Goal: Task Accomplishment & Management: Manage account settings

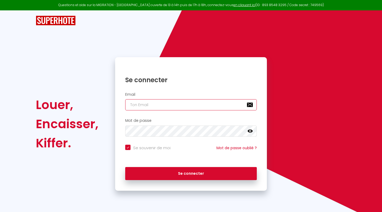
type input "[PERSON_NAME][EMAIL_ADDRESS][DOMAIN_NAME]"
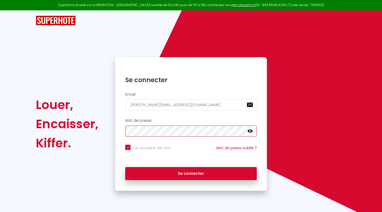
click at [191, 172] on button "Se connecter" at bounding box center [191, 173] width 132 height 13
checkbox input "true"
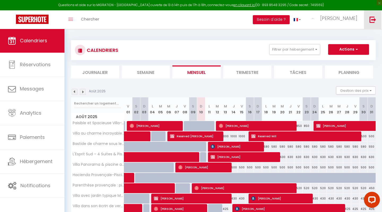
click at [369, 20] on link at bounding box center [373, 19] width 18 height 19
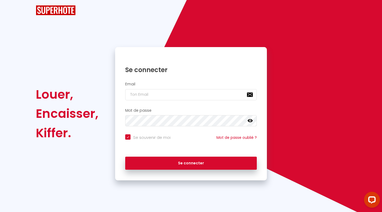
checkbox input "true"
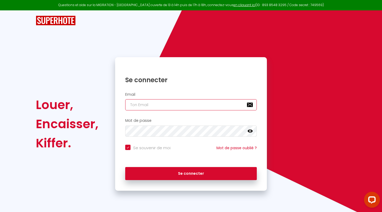
type input "c"
checkbox input "true"
type input "ca"
checkbox input "true"
type input "car"
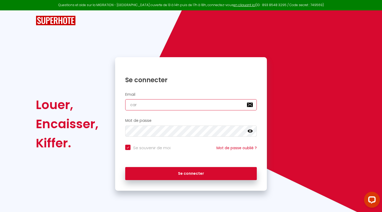
checkbox input "true"
type input "caro"
checkbox input "true"
type input "carog"
checkbox input "true"
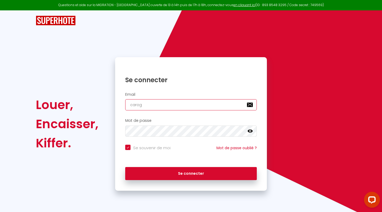
type input "carogi"
checkbox input "true"
type input "carogik"
checkbox input "true"
type input "carogi"
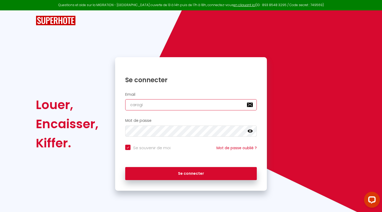
checkbox input "true"
type input "carogil"
checkbox input "true"
type input "carogill"
checkbox input "true"
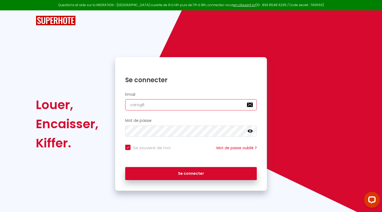
type input "carogillo"
checkbox input "true"
type input "carogillot"
checkbox input "true"
type input "carogillot@"
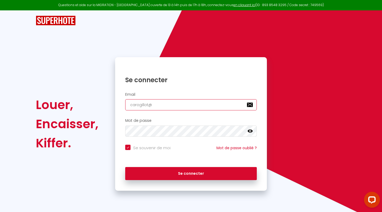
checkbox input "true"
type input "carogillot@g"
checkbox input "true"
type input "carogillot@gm"
checkbox input "true"
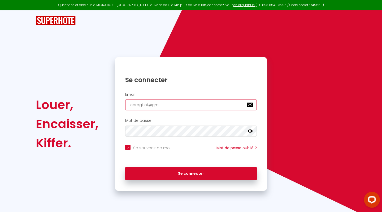
type input "carogillot@gma"
checkbox input "true"
type input "carogillot@gmai"
checkbox input "true"
type input "carogillot@gmail"
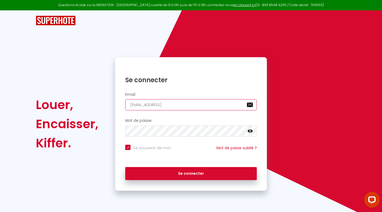
checkbox input "true"
type input "carogillot@gmail."
checkbox input "true"
type input "carogillot@gmail.c"
checkbox input "true"
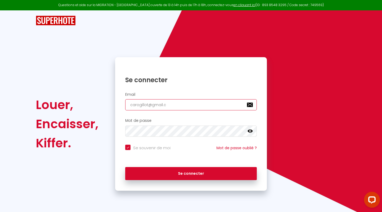
type input "carogillot@gmail.co"
checkbox input "true"
type input "[EMAIL_ADDRESS][DOMAIN_NAME]"
checkbox input "true"
type input "[EMAIL_ADDRESS][DOMAIN_NAME]"
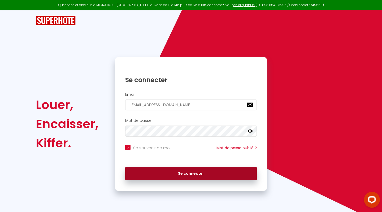
click at [206, 176] on button "Se connecter" at bounding box center [191, 173] width 132 height 13
checkbox input "true"
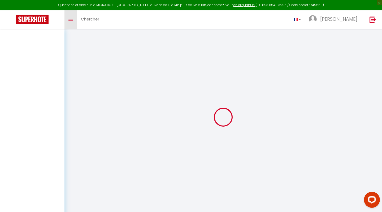
click at [72, 18] on icon "Toggle menubar" at bounding box center [70, 19] width 5 height 3
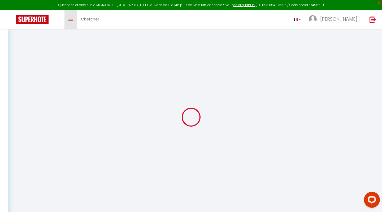
click at [71, 18] on icon "Toggle menubar" at bounding box center [70, 19] width 5 height 3
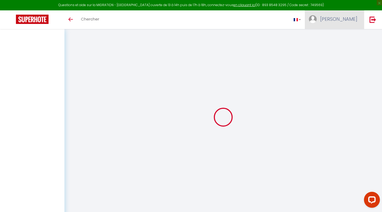
click at [342, 17] on span "[PERSON_NAME]" at bounding box center [338, 19] width 37 height 7
click at [335, 39] on link "Paramètres" at bounding box center [342, 36] width 39 height 9
select select "fr"
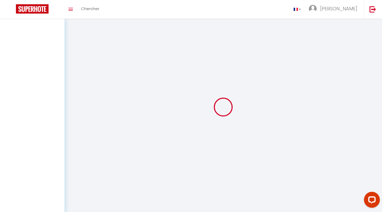
type input "[PERSON_NAME]"
type input "gillot"
type input "https://app.superhote.com/#/get-available-rentals/null"
select select
select select "28"
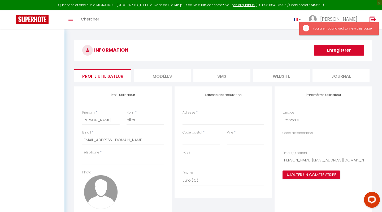
click at [163, 75] on li "MODÈLES" at bounding box center [162, 75] width 57 height 13
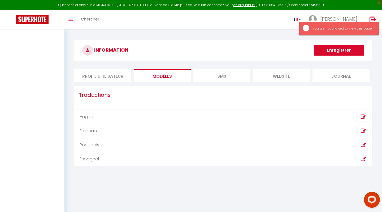
click at [233, 69] on li "SMS" at bounding box center [222, 75] width 57 height 13
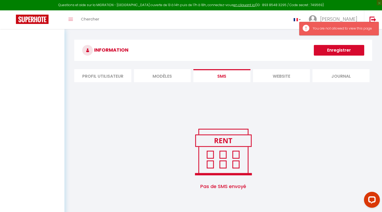
click at [274, 85] on div "Pas de SMS envoyé Message × Message {}" at bounding box center [223, 141] width 298 height 112
click at [278, 77] on li "website" at bounding box center [281, 75] width 57 height 13
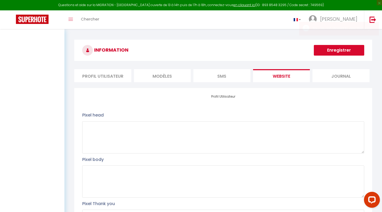
click at [119, 74] on li "Profil Utilisateur" at bounding box center [102, 75] width 57 height 13
select select
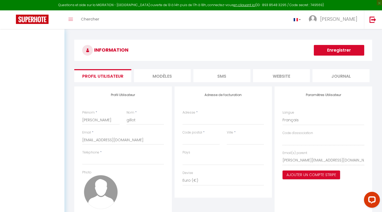
click at [45, 21] on img at bounding box center [32, 19] width 33 height 9
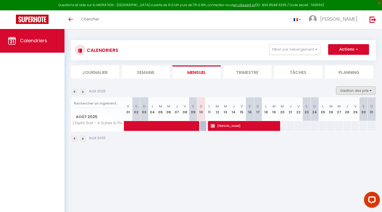
click at [349, 89] on button "Gestion des prix" at bounding box center [356, 90] width 40 height 8
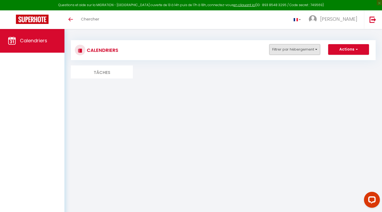
click at [319, 50] on button "Filtrer par hébergement" at bounding box center [294, 49] width 51 height 11
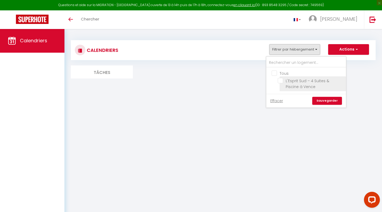
click at [300, 76] on li "L'Esprit Sud – 4 Suites & Piscine à Vence" at bounding box center [313, 83] width 66 height 15
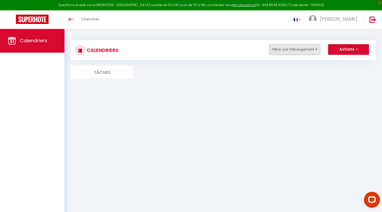
click at [307, 46] on button "Filtrer par hébergement" at bounding box center [294, 49] width 51 height 11
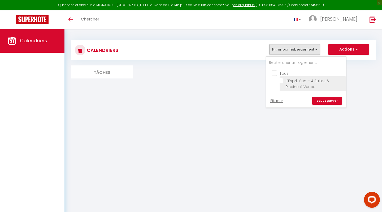
click at [280, 82] on input "L'Esprit Sud – 4 Suites & Piscine à Vence" at bounding box center [311, 80] width 66 height 5
checkbox input "true"
click at [327, 106] on div "Effacer Sauvegarder" at bounding box center [307, 101] width 80 height 14
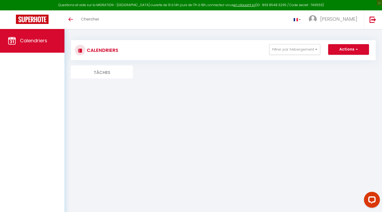
click at [327, 104] on body "Questions et aide sur la MIGRATION - Salle Zoom ouverte de 13 à 14h puis de 17h…" at bounding box center [191, 135] width 382 height 212
click at [313, 53] on button "Filtrer par hébergement" at bounding box center [294, 49] width 51 height 11
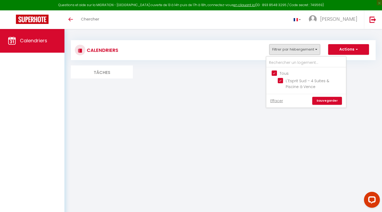
click at [324, 99] on link "Sauvegarder" at bounding box center [327, 101] width 30 height 8
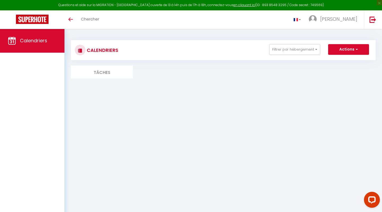
click at [97, 67] on li "Tâches" at bounding box center [102, 71] width 62 height 13
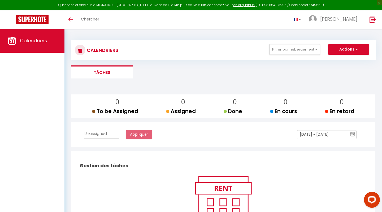
select select
click at [349, 51] on button "Actions" at bounding box center [348, 49] width 41 height 11
click at [219, 92] on div "0 To be Assigned 0 Assigned 0 Done 0 En cours 0 En retard Affecter à Unassigned…" at bounding box center [223, 176] width 305 height 181
click at [303, 54] on button "Filtrer par hébergement" at bounding box center [294, 49] width 51 height 11
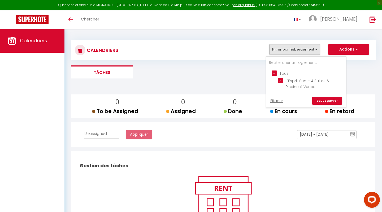
click at [329, 98] on link "Sauvegarder" at bounding box center [327, 101] width 30 height 8
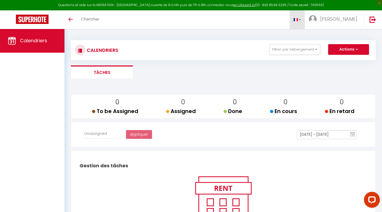
select select
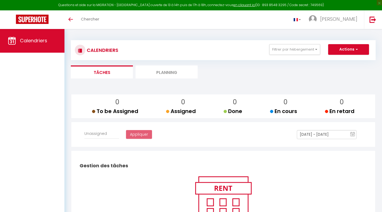
select select
click at [172, 69] on li "Planning" at bounding box center [167, 71] width 62 height 13
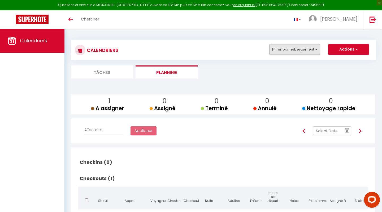
click at [316, 49] on button "Filtrer par hébergement" at bounding box center [294, 49] width 51 height 11
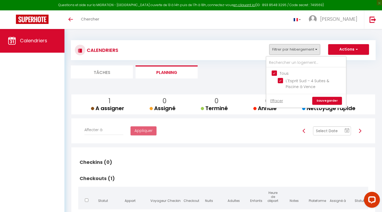
click at [327, 100] on link "Sauvegarder" at bounding box center [327, 101] width 30 height 8
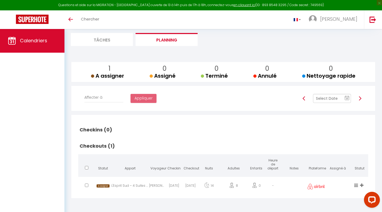
scroll to position [32, 0]
click at [347, 100] on text "10" at bounding box center [347, 98] width 3 height 2
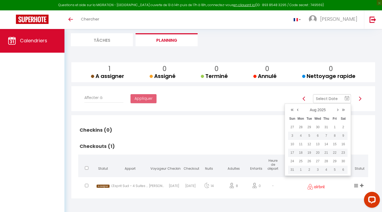
click at [244, 115] on div "Checkins (0) Statut Appart Voyageur Checkin Checkout Nuits Adultes Enfants Heur…" at bounding box center [223, 156] width 297 height 83
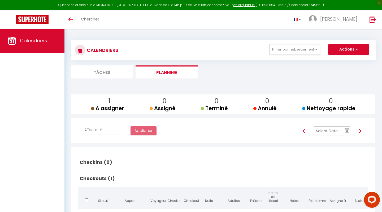
scroll to position [0, 0]
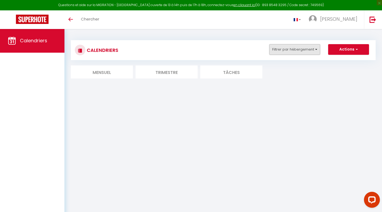
click at [310, 49] on button "Filtrer par hébergement" at bounding box center [294, 49] width 51 height 11
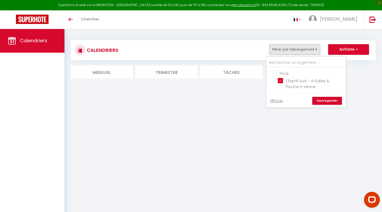
click at [328, 98] on link "Sauvegarder" at bounding box center [327, 101] width 30 height 8
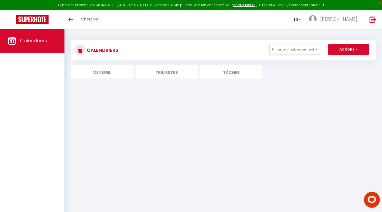
click at [97, 72] on li "Mensuel" at bounding box center [102, 71] width 62 height 13
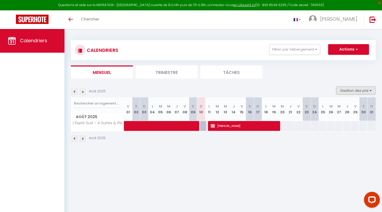
click at [371, 88] on button "Gestion des prix" at bounding box center [356, 90] width 40 height 8
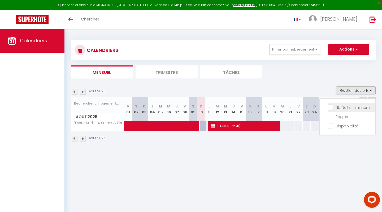
click at [346, 107] on input "Nb Nuits minimum" at bounding box center [352, 106] width 48 height 5
checkbox input "true"
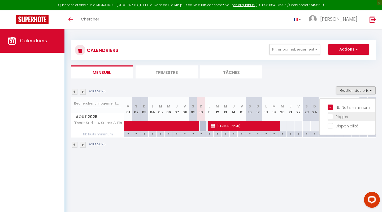
click at [341, 117] on input "Règles" at bounding box center [352, 115] width 48 height 5
checkbox input "true"
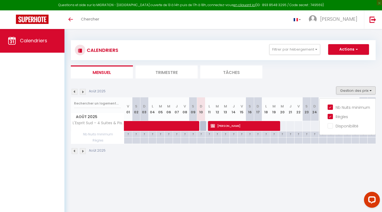
click at [340, 131] on div "Nb Nuits minimum Règles Disponibilité" at bounding box center [348, 116] width 56 height 37
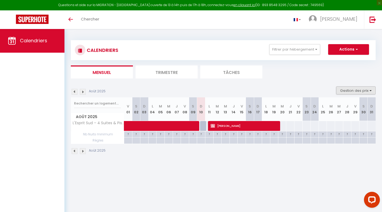
click at [355, 93] on button "Gestion des prix" at bounding box center [356, 90] width 40 height 8
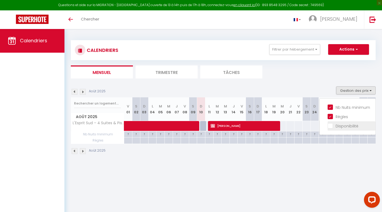
click at [349, 122] on li "Disponibilité" at bounding box center [352, 125] width 48 height 9
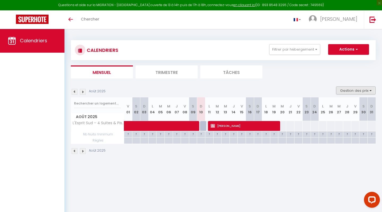
click at [349, 86] on button "Gestion des prix" at bounding box center [356, 90] width 40 height 8
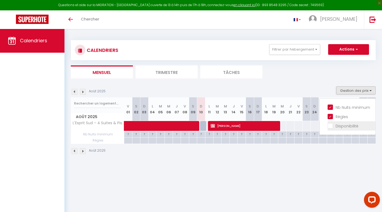
click at [331, 125] on input "Disponibilité" at bounding box center [352, 125] width 48 height 5
checkbox input "true"
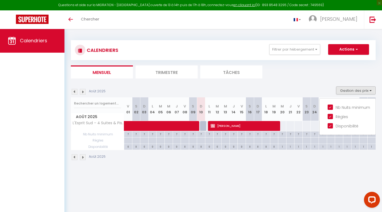
click at [256, 137] on div at bounding box center [258, 134] width 8 height 6
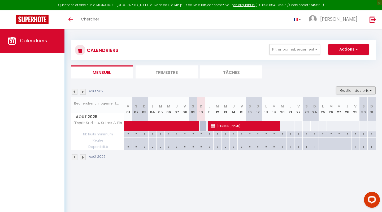
click at [372, 88] on button "Gestion des prix" at bounding box center [356, 90] width 40 height 8
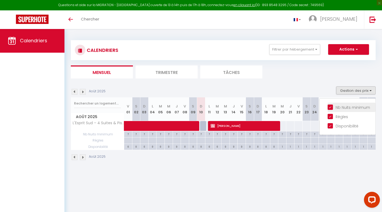
click at [342, 109] on input "Nb Nuits minimum" at bounding box center [352, 106] width 48 height 5
checkbox input "false"
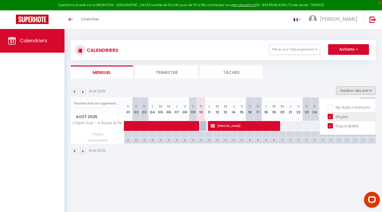
click at [338, 118] on input "Règles" at bounding box center [352, 115] width 48 height 5
checkbox input "false"
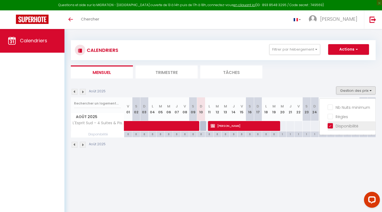
click at [337, 123] on input "Disponibilité" at bounding box center [352, 125] width 48 height 5
checkbox input "false"
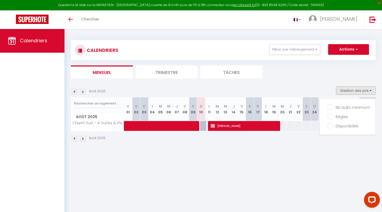
click at [174, 71] on li "Trimestre" at bounding box center [167, 71] width 62 height 13
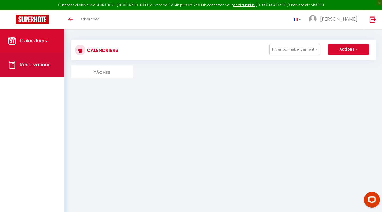
click at [23, 65] on span "Réservations" at bounding box center [35, 64] width 31 height 7
select select "not_cancelled"
select select
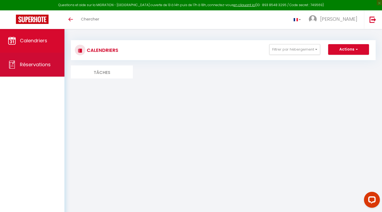
select select
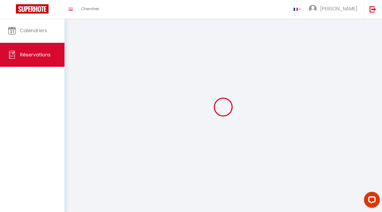
select select
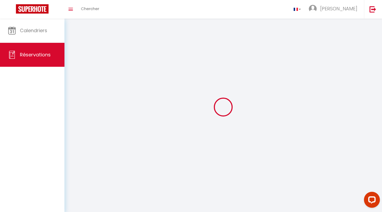
select select
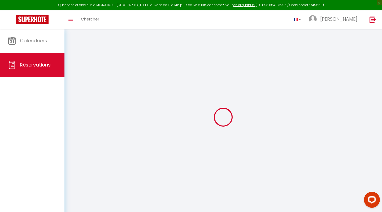
select select
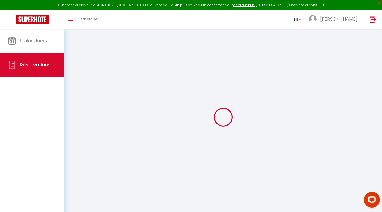
select select
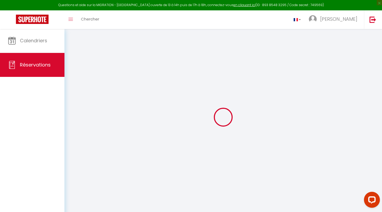
select select
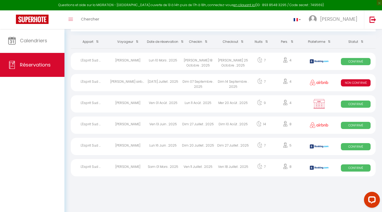
scroll to position [29, 0]
click at [144, 82] on div "[PERSON_NAME] airbnb" at bounding box center [127, 82] width 35 height 17
select select "KO"
select select "OK"
select select "0"
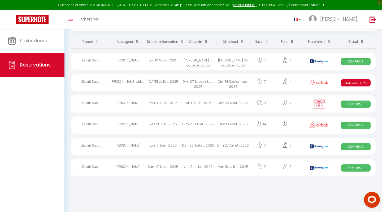
select select "0"
select select "1"
select select
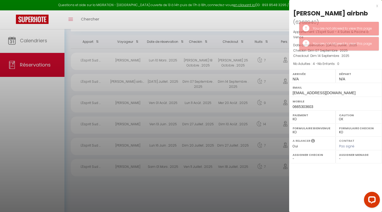
click at [375, 5] on div "x" at bounding box center [333, 6] width 89 height 6
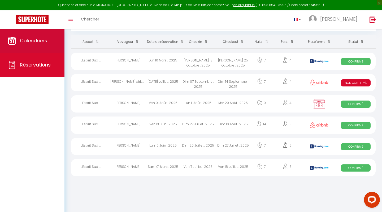
click at [41, 47] on link "Calendriers" at bounding box center [32, 41] width 65 height 24
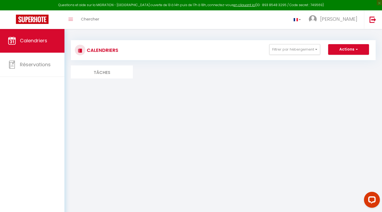
click at [104, 74] on li "Tâches" at bounding box center [102, 71] width 62 height 13
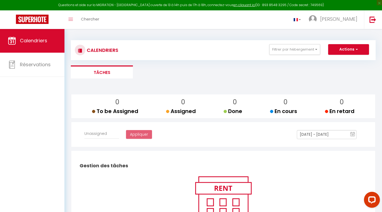
select select
click at [313, 50] on button "Filtrer par hébergement" at bounding box center [294, 49] width 51 height 11
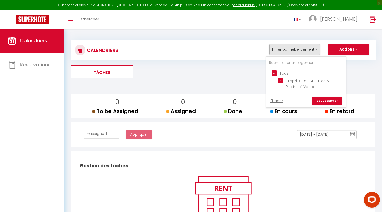
click at [250, 64] on div "CALENDRIERS Filtrer par hébergement Tous L'Esprit Sud – 4 Suites & Piscine à Ve…" at bounding box center [223, 59] width 305 height 38
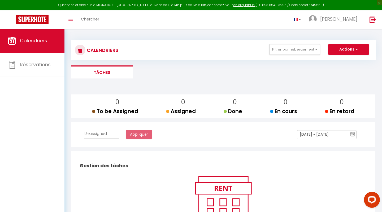
click at [355, 50] on span "button" at bounding box center [356, 48] width 3 height 5
drag, startPoint x: 233, startPoint y: 105, endPoint x: 224, endPoint y: 104, distance: 8.5
click at [224, 104] on div "0 Done" at bounding box center [233, 106] width 19 height 18
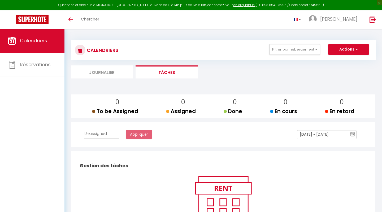
select select
click at [113, 73] on li "Journalier" at bounding box center [102, 71] width 62 height 13
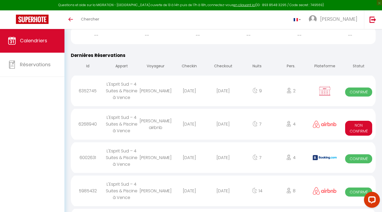
scroll to position [231, 0]
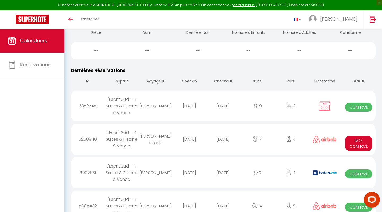
click at [288, 143] on div "4" at bounding box center [291, 138] width 34 height 17
select select "0"
select select "1"
select select
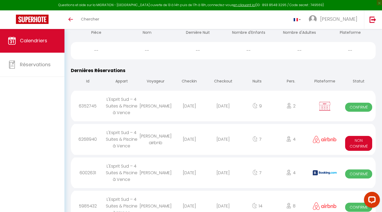
select select
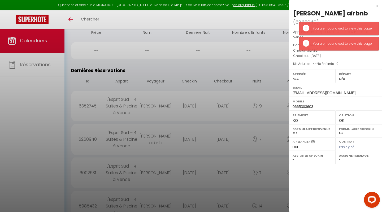
click at [45, 48] on div at bounding box center [191, 106] width 382 height 212
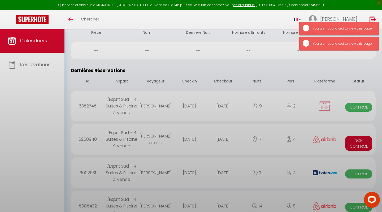
click at [44, 66] on body "Questions et aide sur la MIGRATION - Salle Zoom ouverte de 13 à 14h puis de 17h…" at bounding box center [191, 48] width 382 height 500
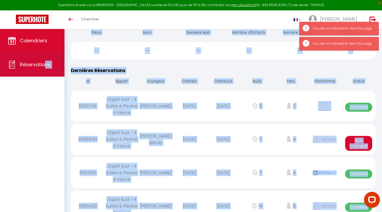
click at [42, 68] on span "Réservations" at bounding box center [35, 64] width 31 height 7
select select "not_cancelled"
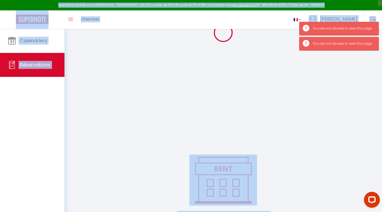
scroll to position [29, 0]
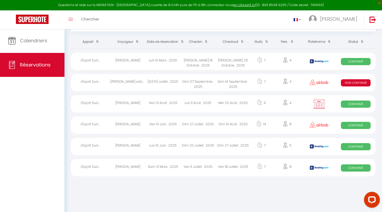
click at [162, 205] on body "Questions et aide sur la MIGRATION - Salle Zoom ouverte de 13 à 14h puis de 17h…" at bounding box center [191, 106] width 382 height 212
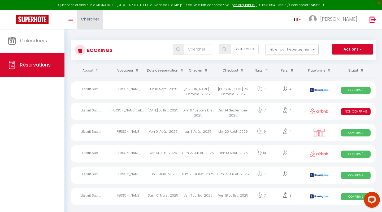
scroll to position [0, 0]
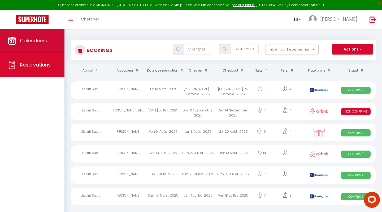
click at [44, 38] on span "Calendriers" at bounding box center [33, 40] width 27 height 7
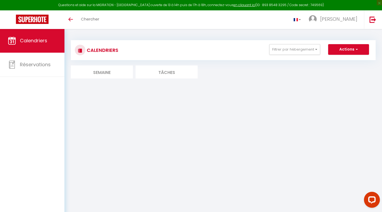
click at [115, 74] on li "Semaine" at bounding box center [102, 71] width 62 height 13
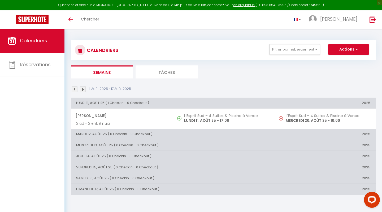
click at [82, 90] on img at bounding box center [83, 89] width 6 height 6
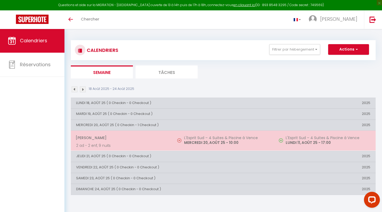
click at [127, 143] on p "2 ad - 2 enf, 9 nuits" at bounding box center [121, 146] width 91 height 6
select select "OK"
select select "KO"
select select "0"
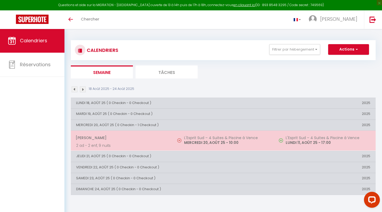
select select "1"
select select
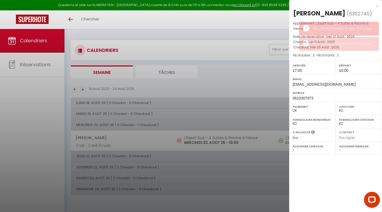
click at [75, 88] on div at bounding box center [191, 106] width 382 height 212
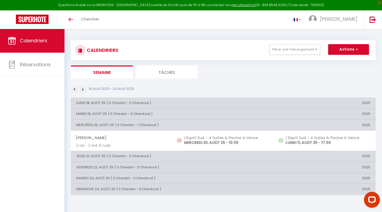
click at [75, 88] on img at bounding box center [75, 89] width 6 height 6
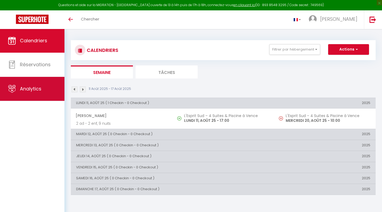
click at [26, 94] on link "Analytics" at bounding box center [32, 89] width 65 height 24
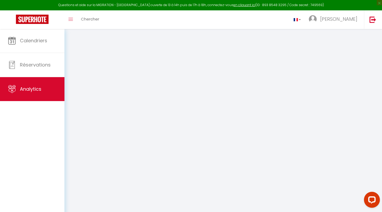
select select "2025"
select select "8"
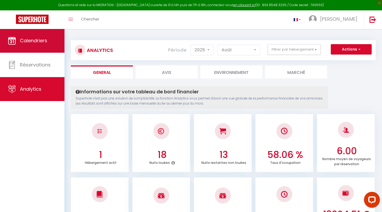
click at [42, 48] on link "Calendriers" at bounding box center [32, 41] width 65 height 24
